Goal: Find specific page/section: Find specific page/section

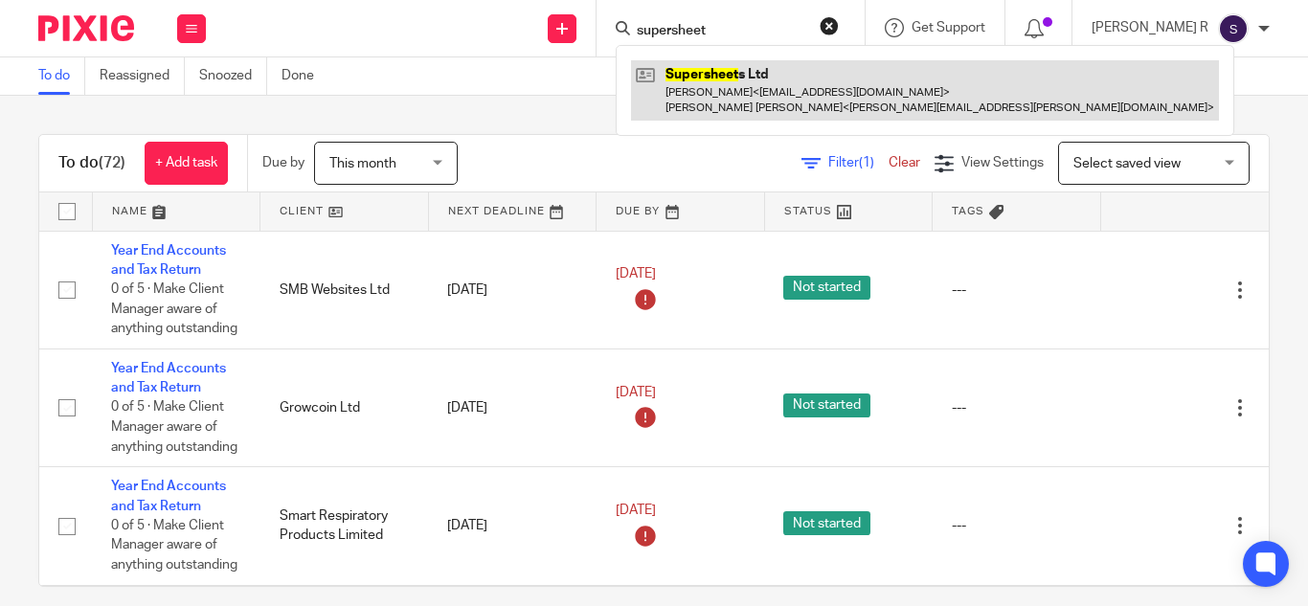
type input "supersheet"
click at [788, 100] on link at bounding box center [925, 89] width 588 height 59
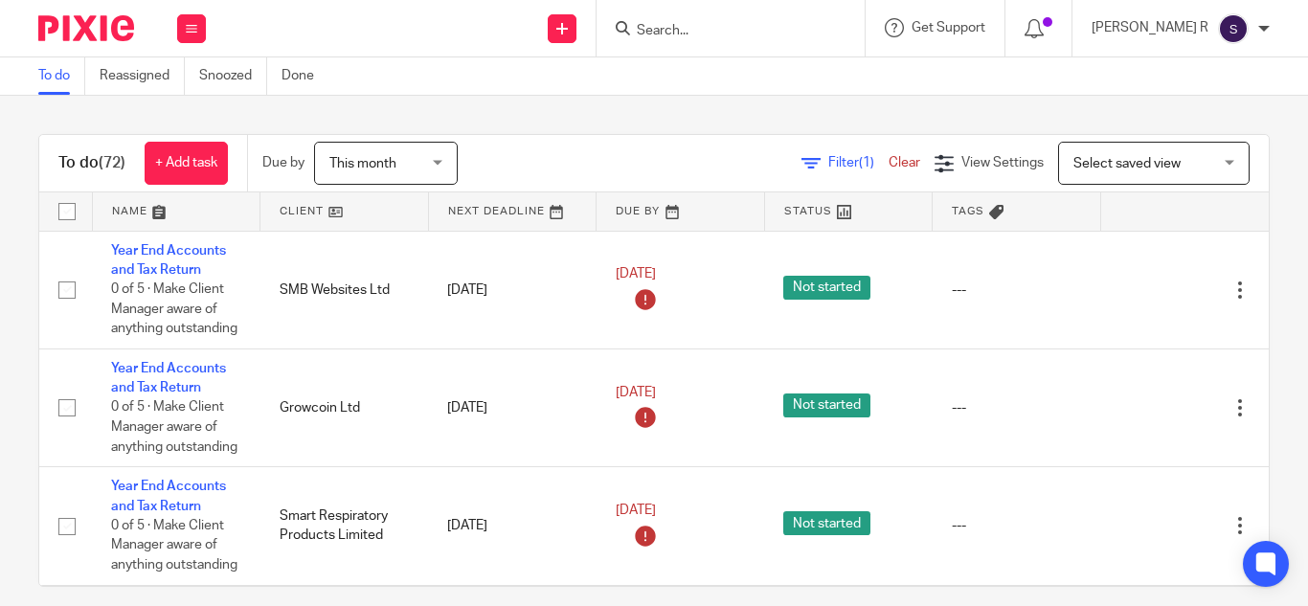
click at [741, 29] on input "Search" at bounding box center [721, 31] width 172 height 17
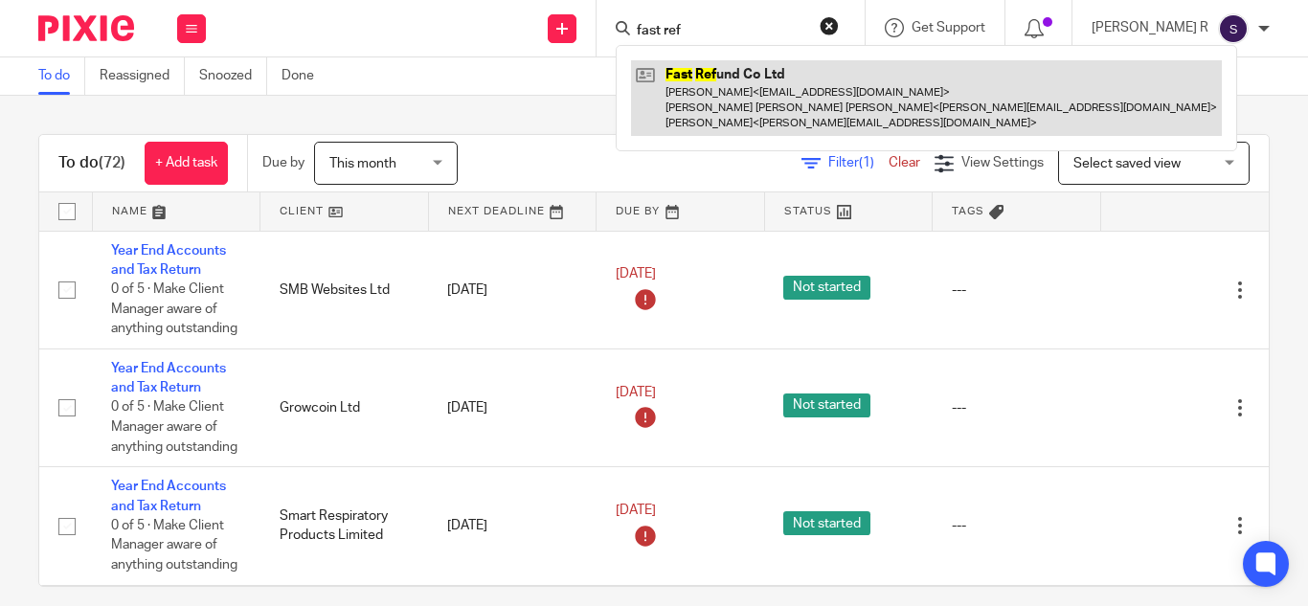
type input "fast ref"
click at [756, 66] on link at bounding box center [926, 98] width 591 height 76
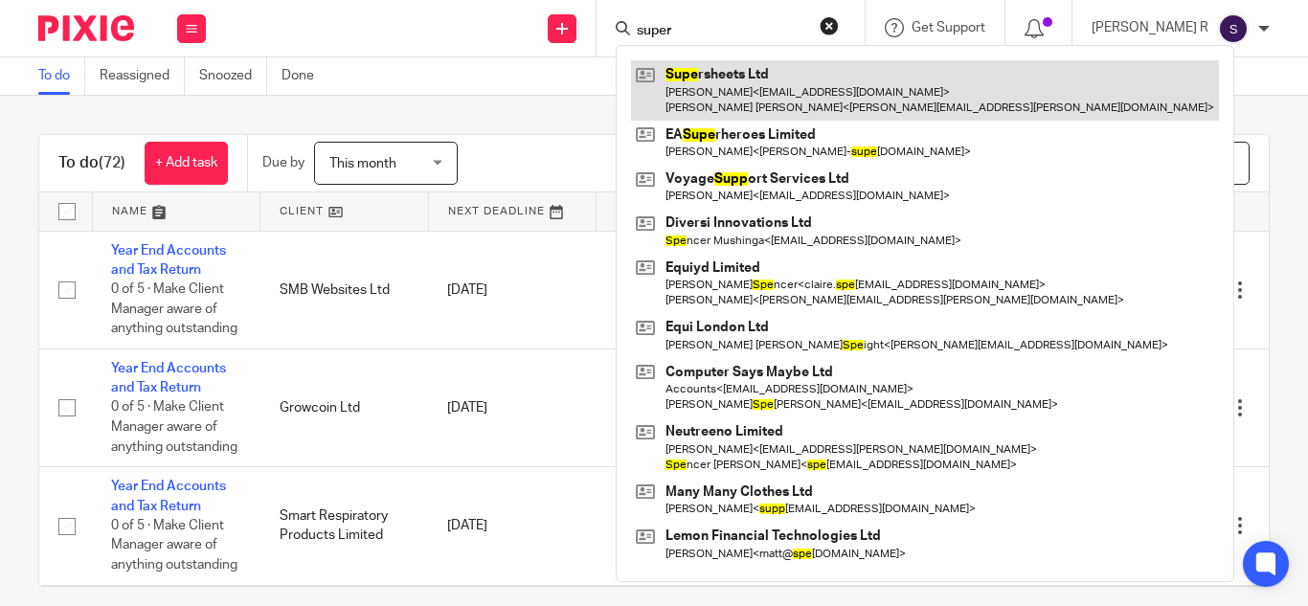
type input "super"
click at [754, 109] on link at bounding box center [925, 89] width 588 height 59
